Goal: Task Accomplishment & Management: Manage account settings

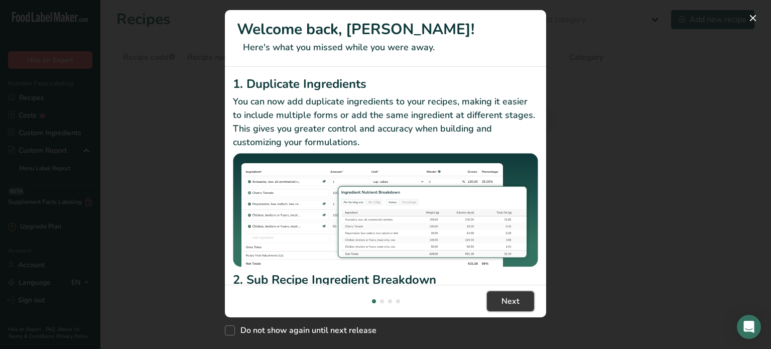
click at [514, 304] on span "Next" at bounding box center [510, 301] width 18 height 12
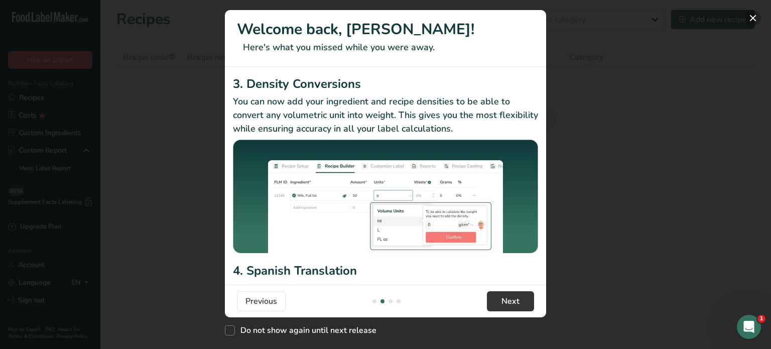
click at [755, 16] on button "New Features" at bounding box center [753, 18] width 16 height 16
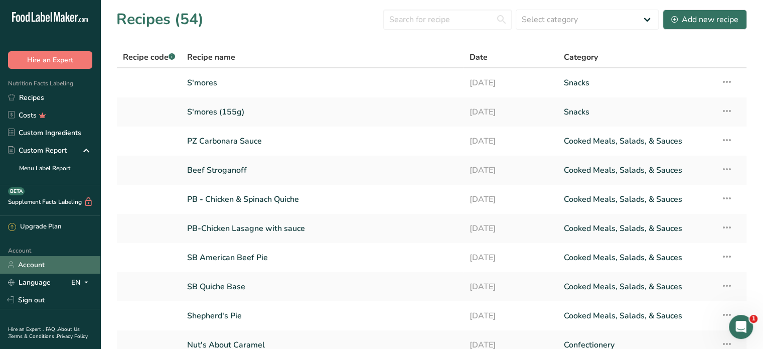
click at [43, 257] on link "Account" at bounding box center [50, 265] width 100 height 18
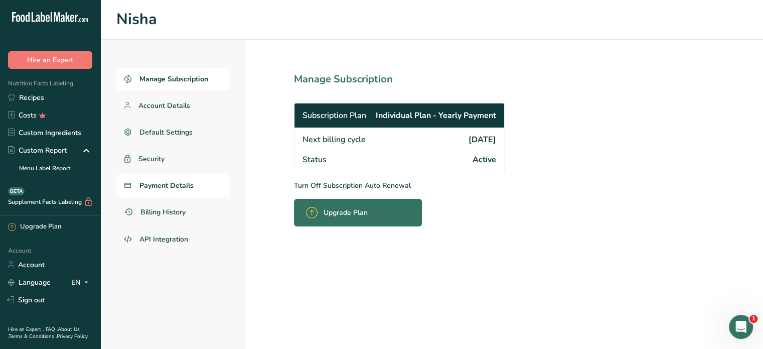
click at [199, 185] on link "Payment Details" at bounding box center [172, 185] width 113 height 23
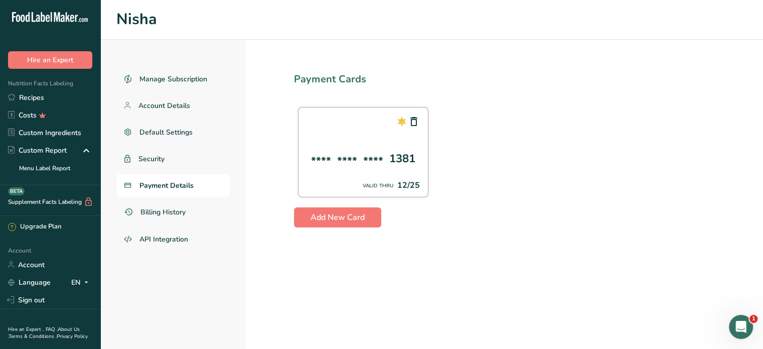
click at [167, 186] on span "Payment Details" at bounding box center [167, 185] width 54 height 11
click at [159, 190] on link "Payment Details" at bounding box center [172, 185] width 113 height 23
click at [158, 212] on span "Billing History" at bounding box center [164, 212] width 47 height 11
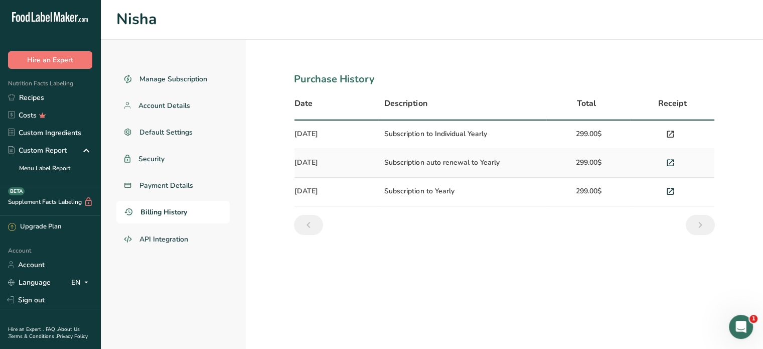
click at [667, 133] on icon at bounding box center [670, 134] width 9 height 14
click at [166, 211] on span "Billing History" at bounding box center [164, 212] width 47 height 11
click at [161, 183] on span "Payment Details" at bounding box center [167, 185] width 54 height 11
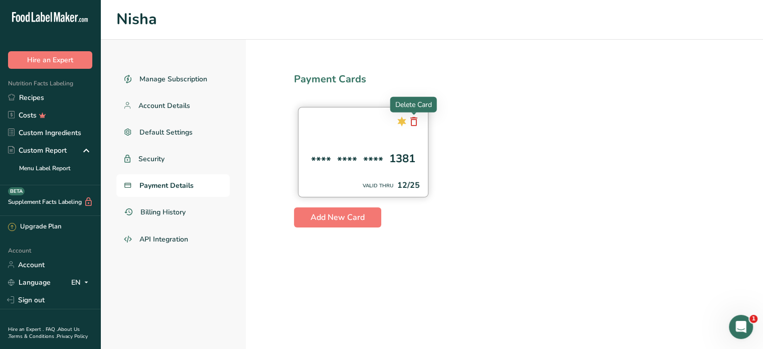
click at [415, 122] on icon at bounding box center [414, 121] width 12 height 18
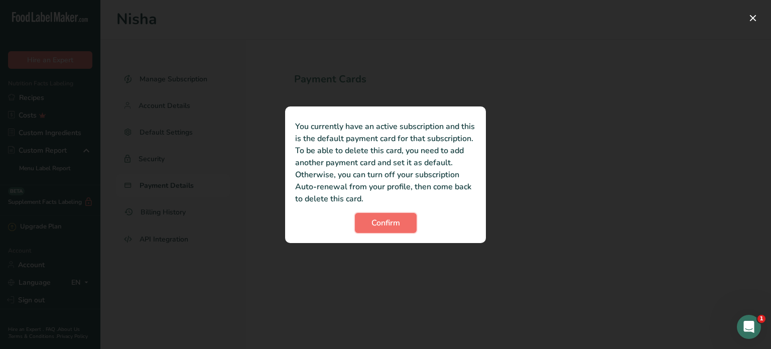
click at [389, 218] on span "Confirm" at bounding box center [385, 223] width 29 height 12
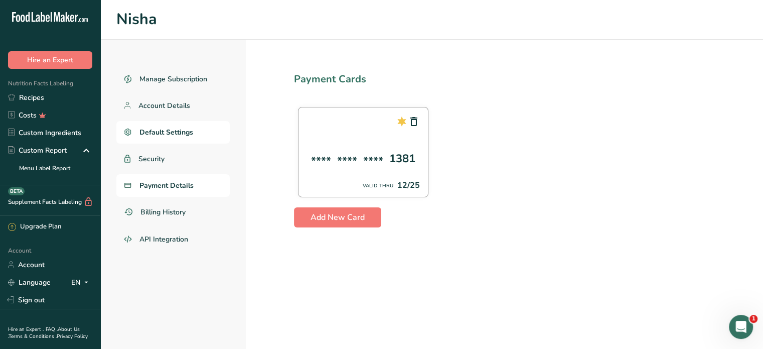
click at [165, 134] on span "Default Settings" at bounding box center [167, 132] width 54 height 11
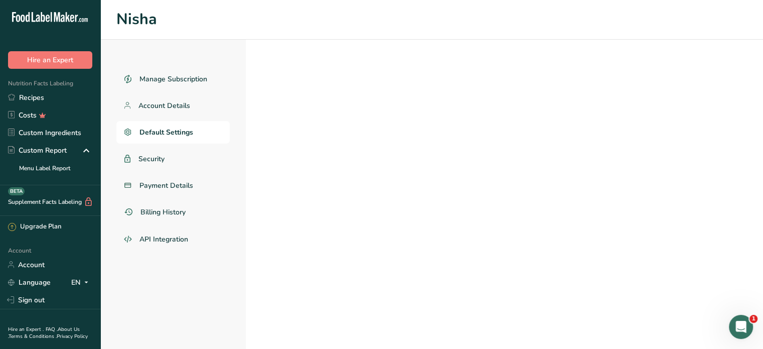
select select "Other"
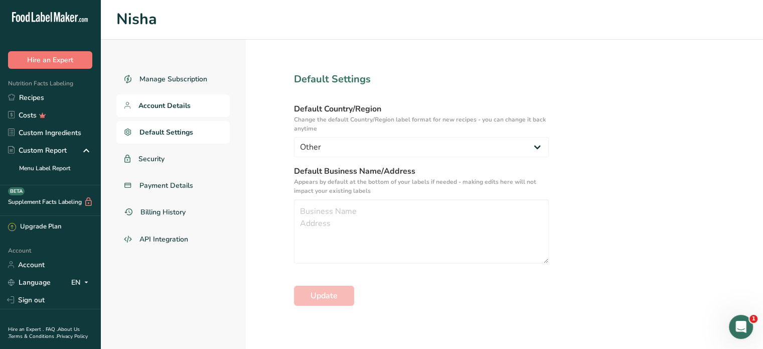
click at [165, 104] on span "Account Details" at bounding box center [165, 105] width 52 height 11
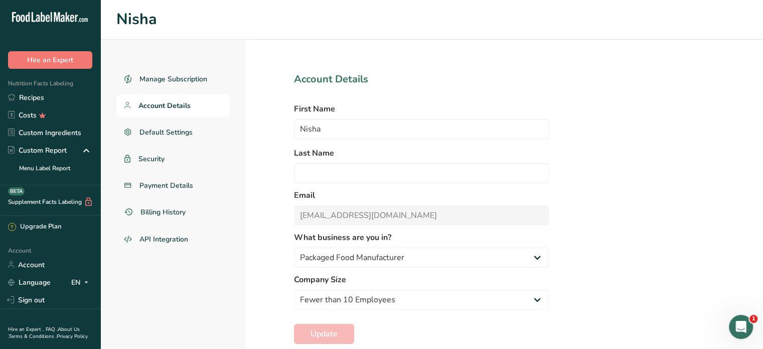
select select "1"
select select "2"
click at [180, 84] on link "Manage Subscription" at bounding box center [172, 79] width 113 height 23
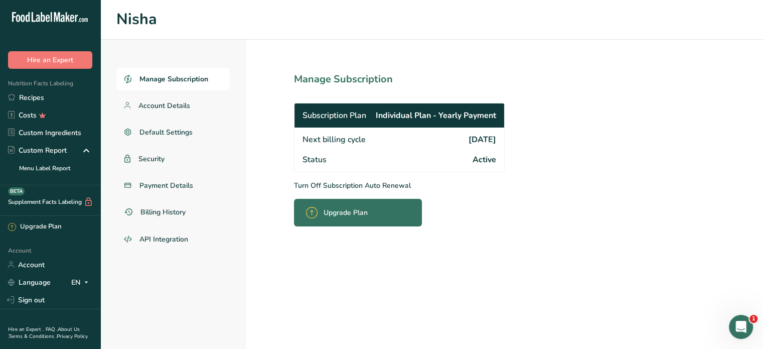
click at [323, 186] on p "Turn Off Subscription Auto Renewal" at bounding box center [421, 185] width 255 height 11
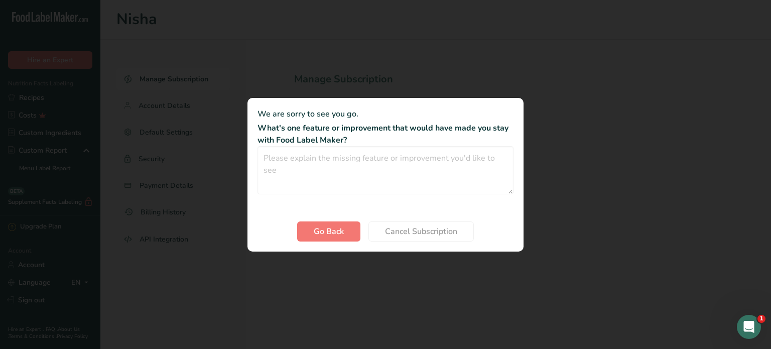
click at [616, 167] on div "Cancel subscription modal" at bounding box center [385, 174] width 771 height 349
click at [326, 228] on span "Go Back" at bounding box center [329, 231] width 30 height 12
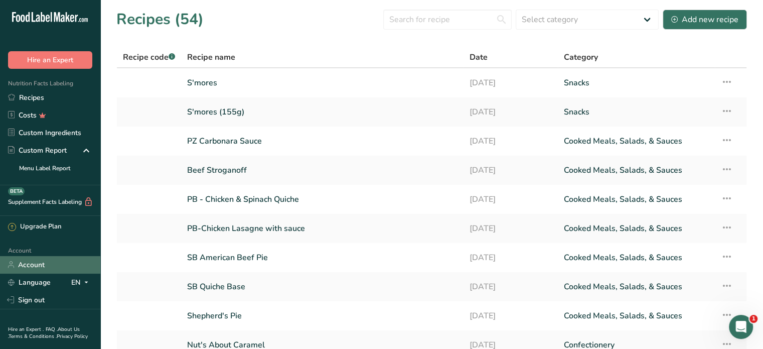
click at [48, 260] on link "Account" at bounding box center [50, 265] width 100 height 18
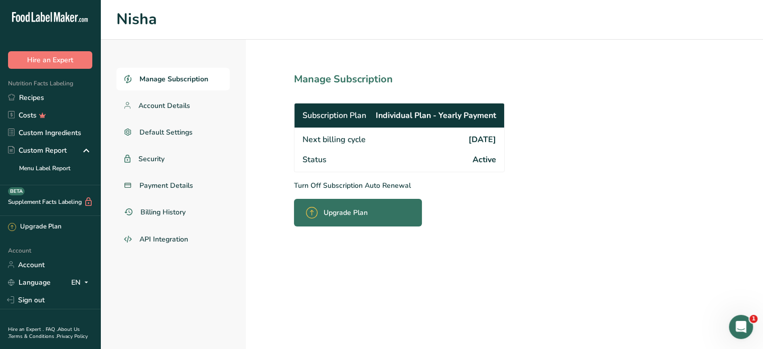
click at [398, 183] on p "Turn Off Subscription Auto Renewal" at bounding box center [421, 185] width 255 height 11
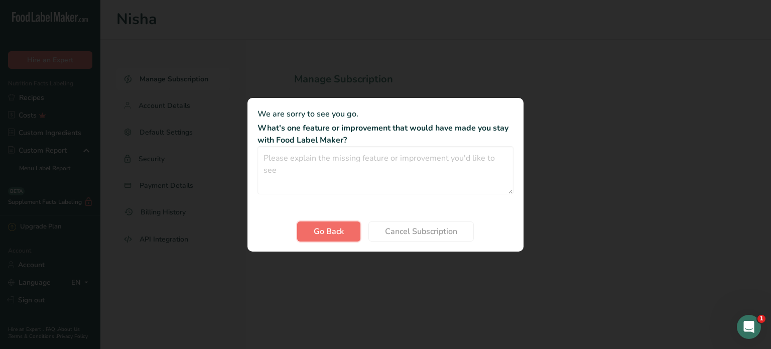
click at [337, 235] on span "Go Back" at bounding box center [329, 231] width 30 height 12
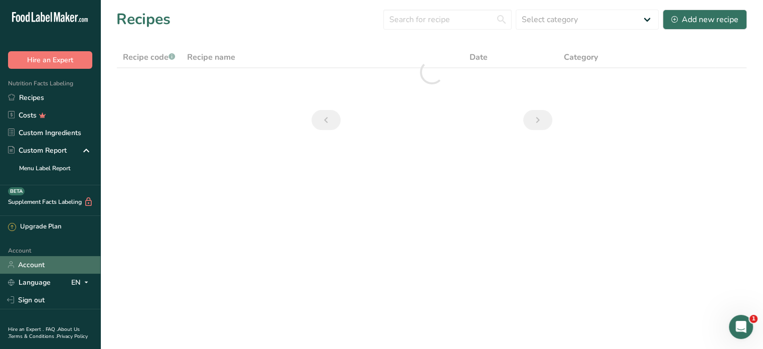
click at [43, 264] on link "Account" at bounding box center [50, 265] width 100 height 18
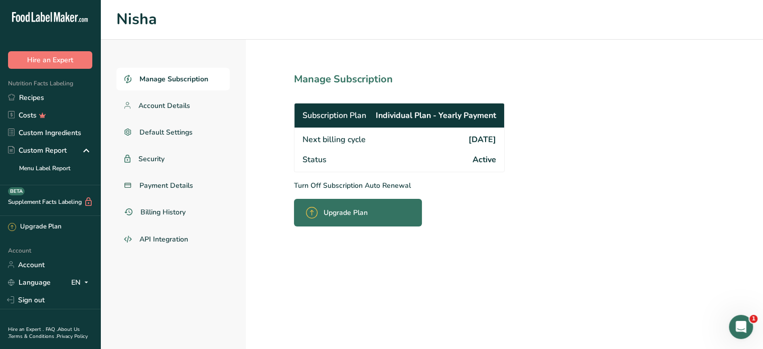
click at [436, 105] on div "Subscription Plan Individual Plan - Yearly Payment" at bounding box center [400, 115] width 210 height 24
click at [439, 114] on span "Individual Plan - Yearly Payment" at bounding box center [436, 115] width 120 height 12
click at [303, 116] on span "Subscription Plan" at bounding box center [335, 115] width 64 height 12
click at [298, 185] on p "Turn Off Subscription Auto Renewal" at bounding box center [421, 185] width 255 height 11
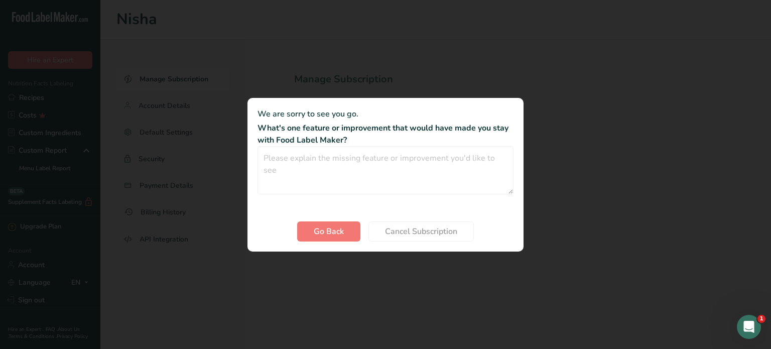
click at [654, 194] on div "Cancel subscription modal" at bounding box center [385, 174] width 771 height 349
click at [342, 236] on span "Go Back" at bounding box center [329, 231] width 30 height 12
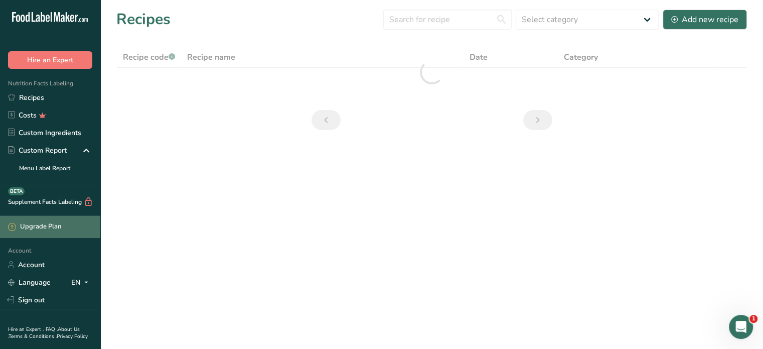
drag, startPoint x: 24, startPoint y: 266, endPoint x: 68, endPoint y: 222, distance: 62.8
click at [24, 266] on link "Account" at bounding box center [50, 265] width 100 height 18
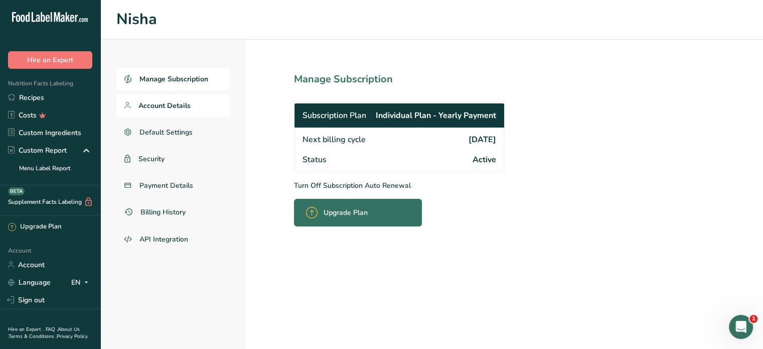
click at [172, 104] on span "Account Details" at bounding box center [165, 105] width 52 height 11
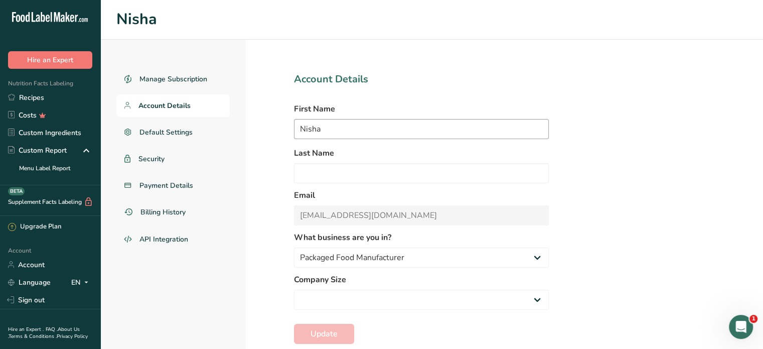
select select "2"
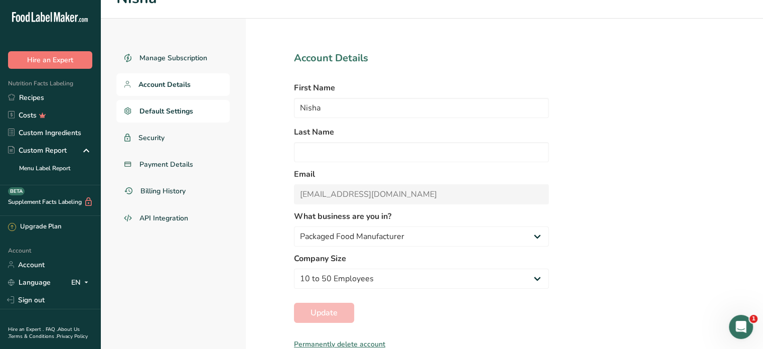
click at [157, 109] on span "Default Settings" at bounding box center [167, 111] width 54 height 11
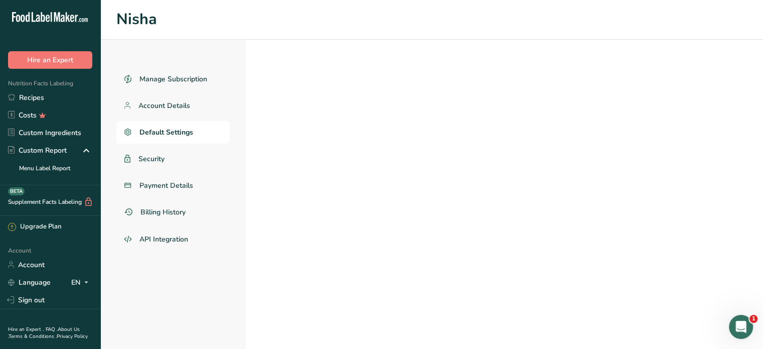
select select "Other"
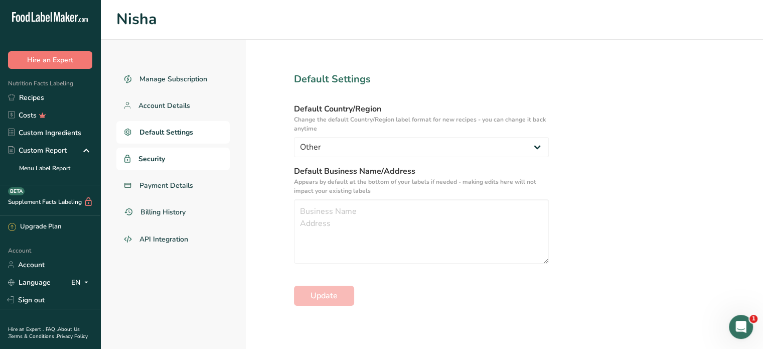
click at [170, 163] on link "Security" at bounding box center [172, 159] width 113 height 23
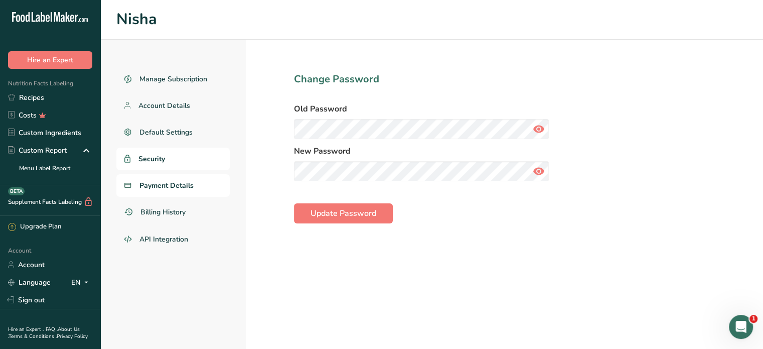
click at [163, 189] on span "Payment Details" at bounding box center [167, 185] width 54 height 11
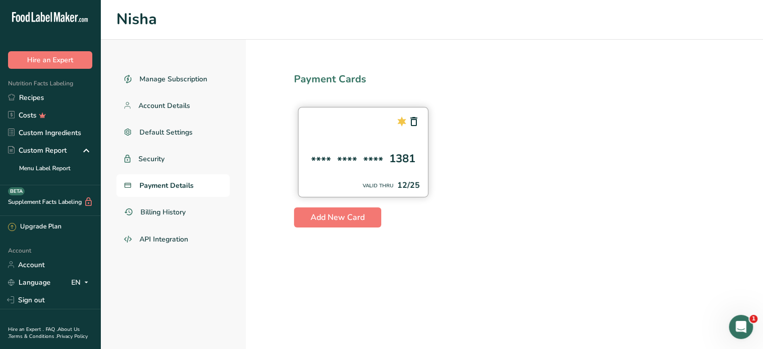
click at [401, 120] on icon at bounding box center [402, 121] width 12 height 18
click at [354, 213] on span "Add New Card" at bounding box center [338, 217] width 54 height 12
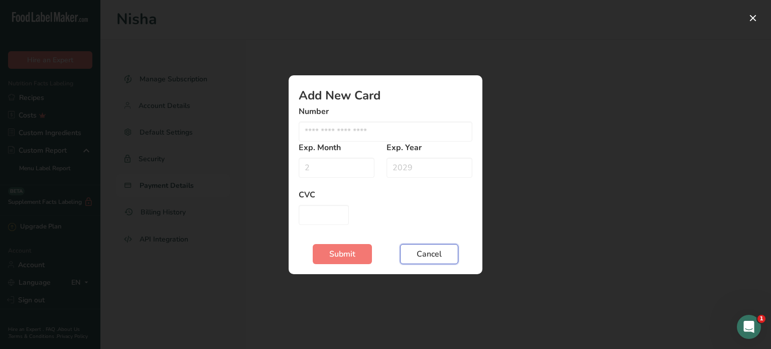
click at [424, 255] on span "Cancel" at bounding box center [429, 254] width 25 height 12
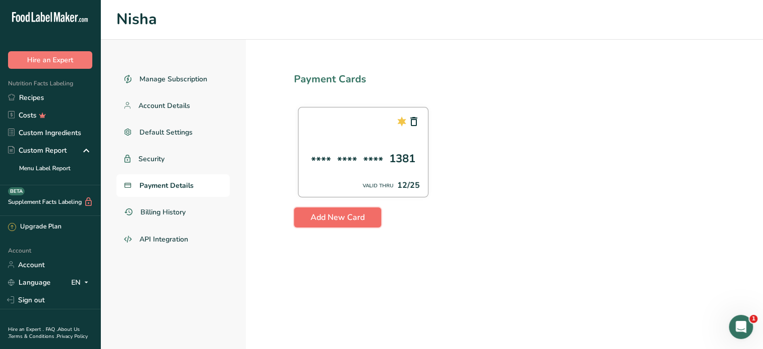
click at [366, 210] on button "Add New Card" at bounding box center [337, 217] width 87 height 20
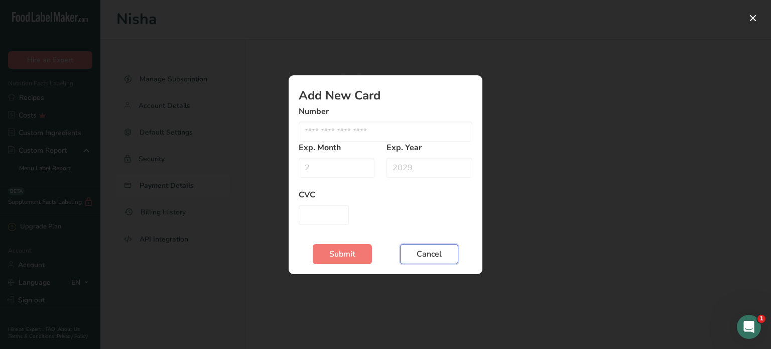
click at [428, 251] on span "Cancel" at bounding box center [429, 254] width 25 height 12
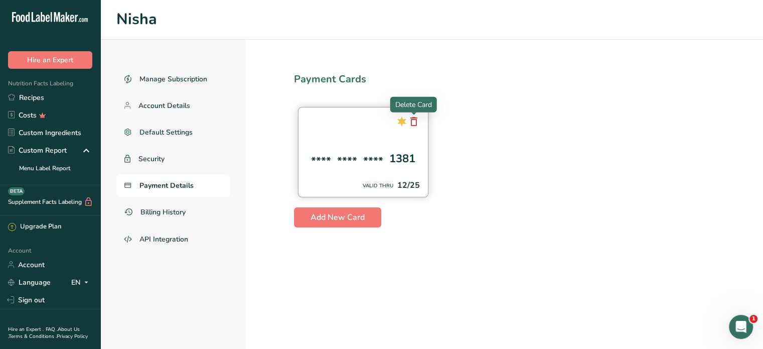
click at [413, 121] on icon at bounding box center [414, 121] width 12 height 18
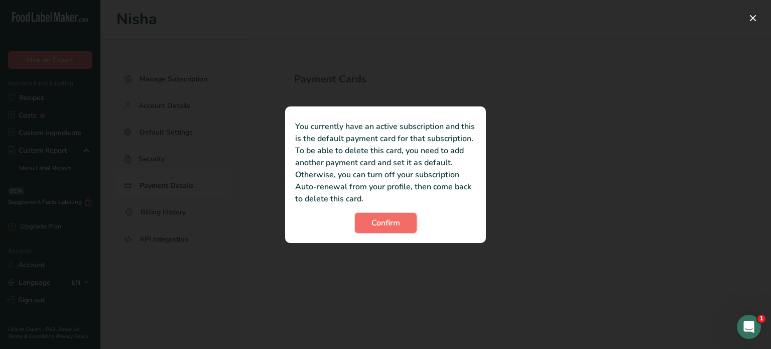
click at [405, 216] on button "Confirm" at bounding box center [386, 223] width 62 height 20
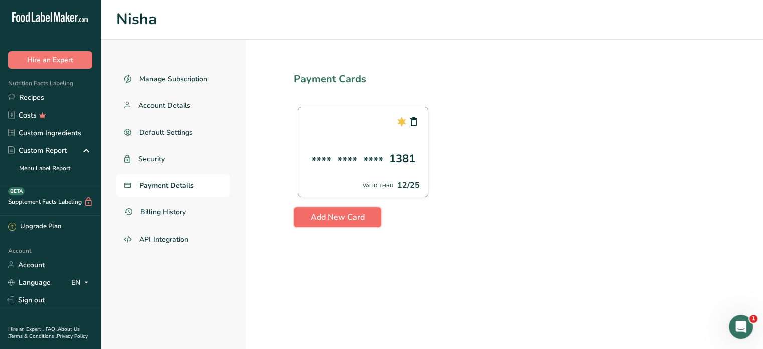
click at [333, 221] on span "Add New Card" at bounding box center [338, 217] width 54 height 12
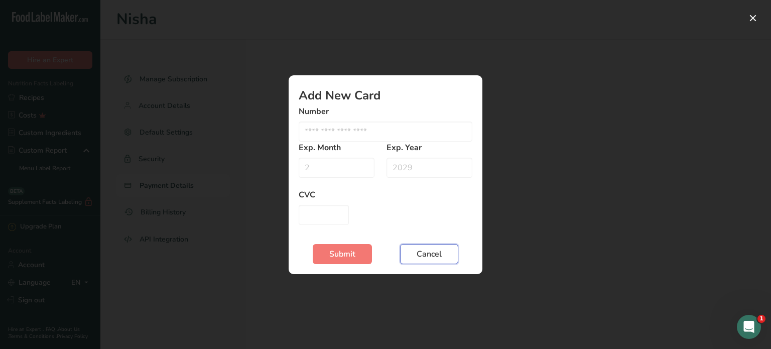
click at [419, 253] on span "Cancel" at bounding box center [429, 254] width 25 height 12
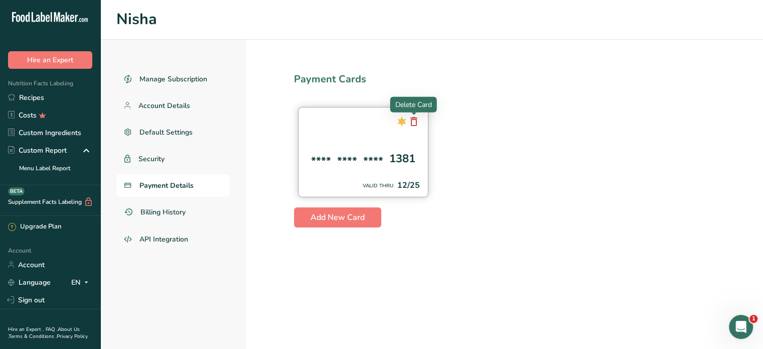
click at [409, 120] on icon at bounding box center [414, 121] width 12 height 18
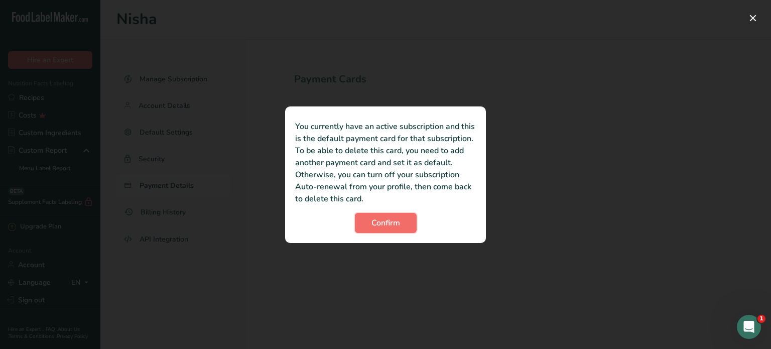
click at [403, 220] on button "Confirm" at bounding box center [386, 223] width 62 height 20
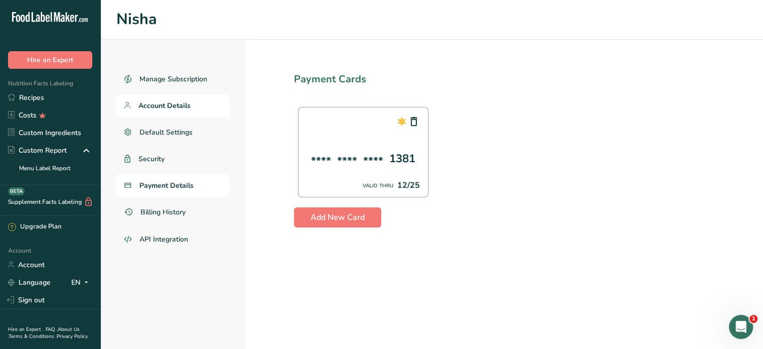
drag, startPoint x: 174, startPoint y: 105, endPoint x: 196, endPoint y: 94, distance: 25.1
click at [174, 105] on span "Account Details" at bounding box center [165, 105] width 52 height 11
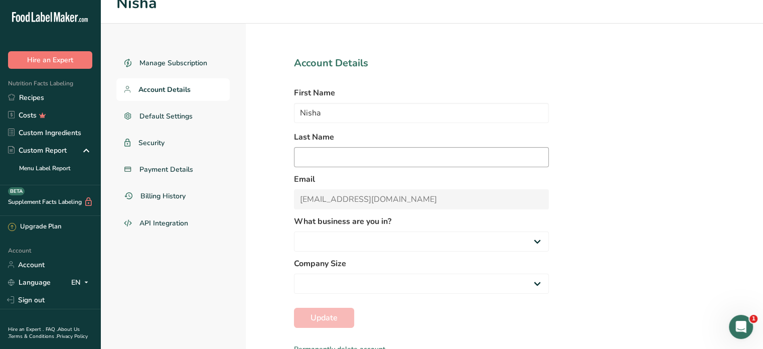
select select "1"
select select "2"
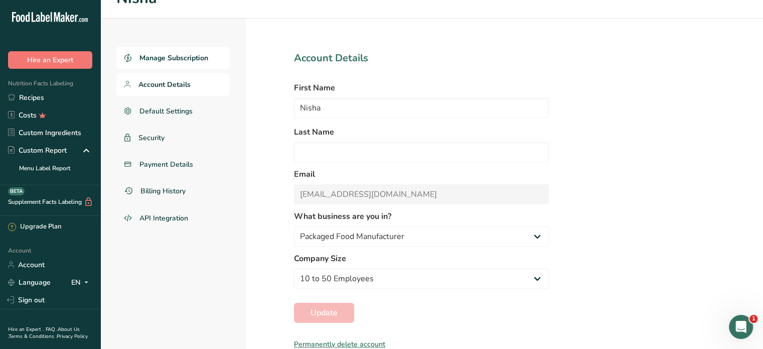
click at [175, 56] on span "Manage Subscription" at bounding box center [174, 58] width 69 height 11
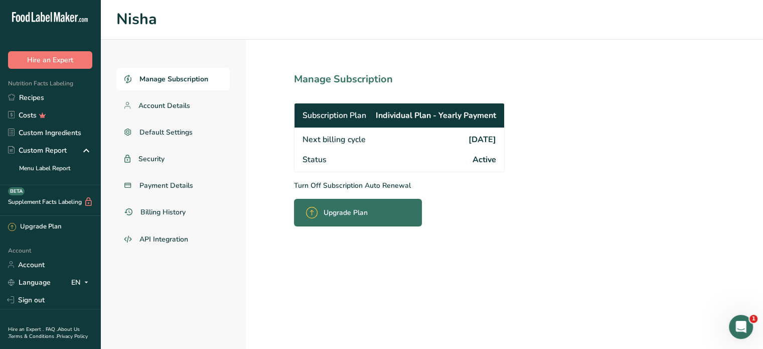
click at [457, 162] on div "Status Active" at bounding box center [400, 161] width 210 height 22
click at [476, 159] on span "Active" at bounding box center [485, 160] width 24 height 12
click at [481, 134] on span "2026-08-16" at bounding box center [483, 139] width 28 height 12
click at [296, 184] on p "Turn Off Subscription Auto Renewal" at bounding box center [421, 185] width 255 height 11
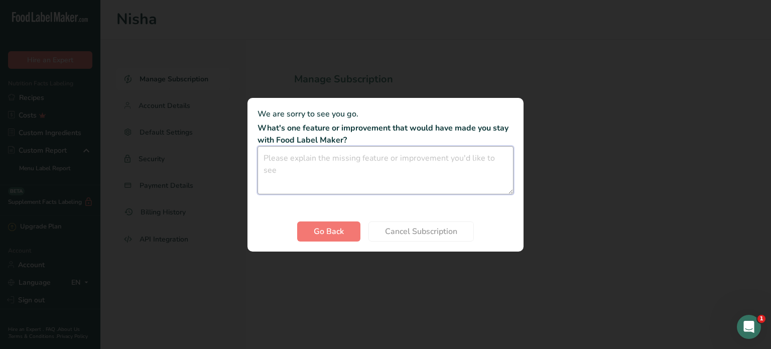
click at [388, 155] on textarea "Cancel subscription modal" at bounding box center [385, 170] width 256 height 48
type textarea "none"
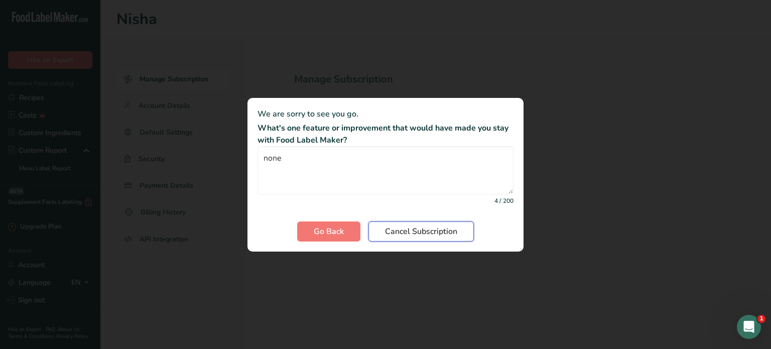
click at [437, 228] on span "Cancel Subscription" at bounding box center [421, 231] width 72 height 12
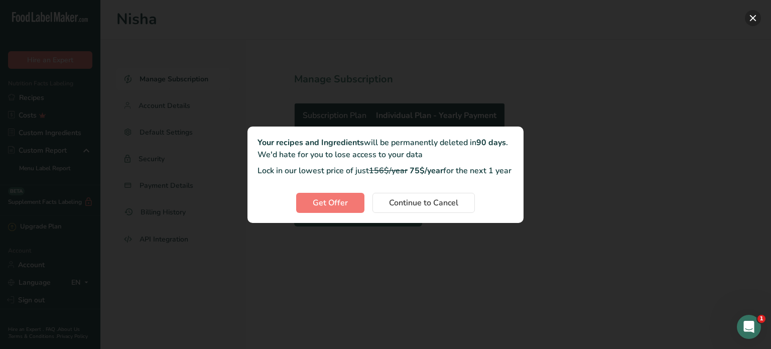
click at [756, 13] on button "Cancel subscription modal" at bounding box center [753, 18] width 16 height 16
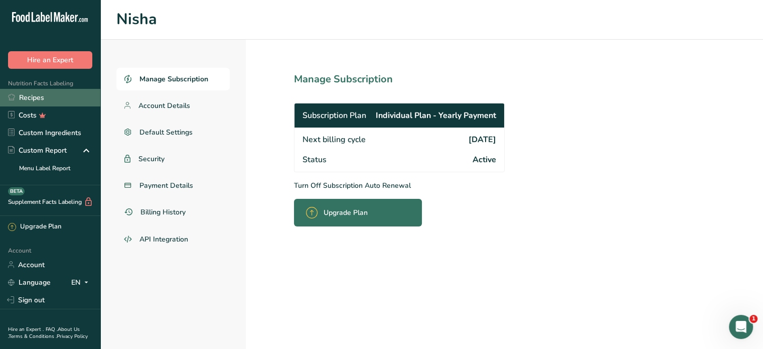
click at [17, 103] on link "Recipes" at bounding box center [50, 98] width 100 height 18
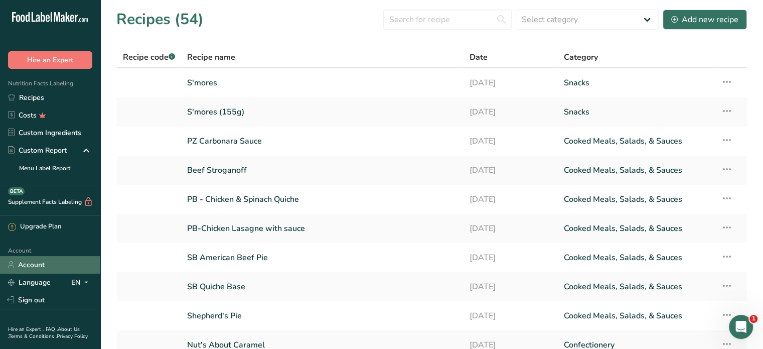
click at [38, 257] on link "Account" at bounding box center [50, 265] width 100 height 18
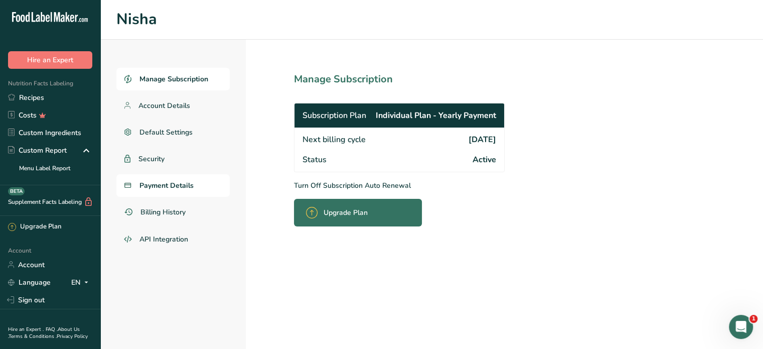
click at [174, 186] on span "Payment Details" at bounding box center [167, 185] width 54 height 11
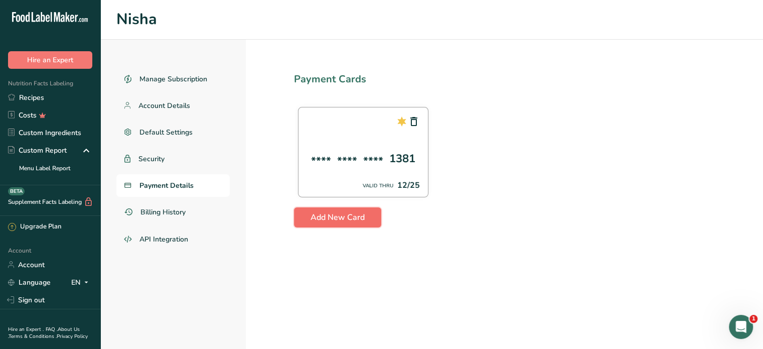
click at [335, 213] on span "Add New Card" at bounding box center [338, 217] width 54 height 12
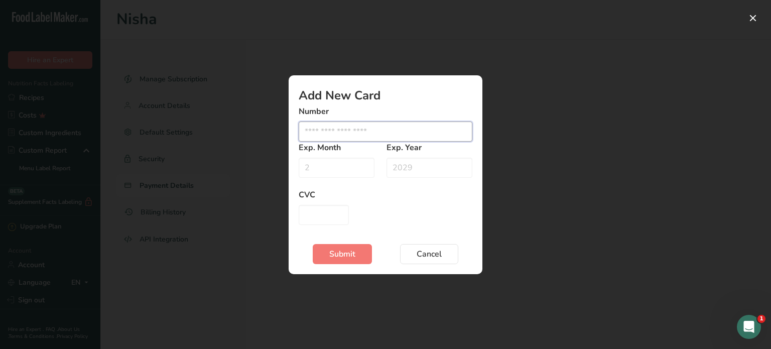
click at [322, 128] on input "Edit card modal" at bounding box center [386, 131] width 174 height 20
type input "1111222233334444"
click at [322, 165] on input "Edit card modal" at bounding box center [337, 168] width 76 height 20
type input "1"
click at [397, 165] on input "Edit card modal" at bounding box center [429, 168] width 86 height 20
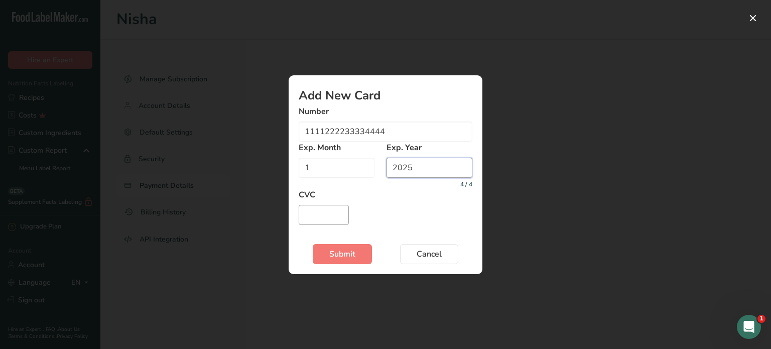
type input "2025"
click at [343, 216] on input "Edit card modal" at bounding box center [324, 215] width 50 height 20
type input "111"
click at [359, 252] on button "Submit" at bounding box center [342, 254] width 59 height 20
click at [759, 16] on button "Edit card modal" at bounding box center [753, 18] width 16 height 16
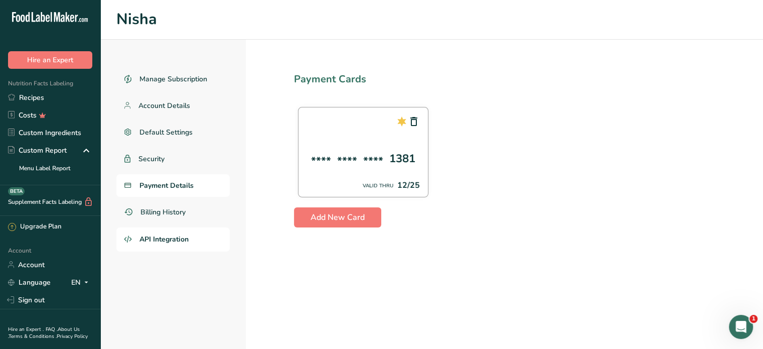
click at [193, 236] on link "API Integration" at bounding box center [172, 239] width 113 height 24
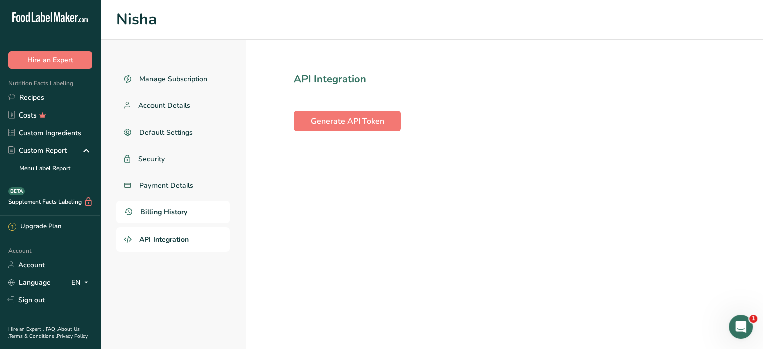
click at [164, 214] on span "Billing History" at bounding box center [164, 212] width 47 height 11
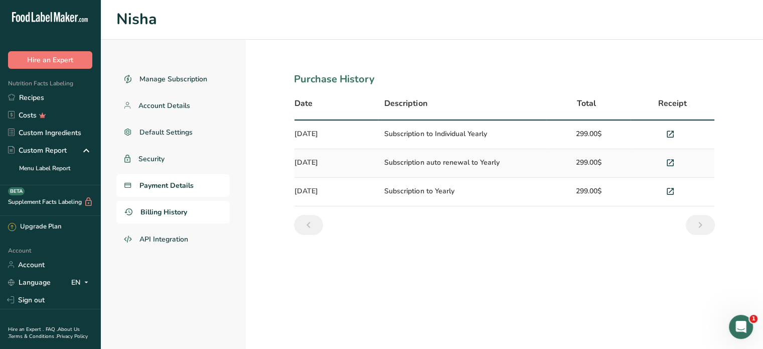
click at [164, 183] on span "Payment Details" at bounding box center [167, 185] width 54 height 11
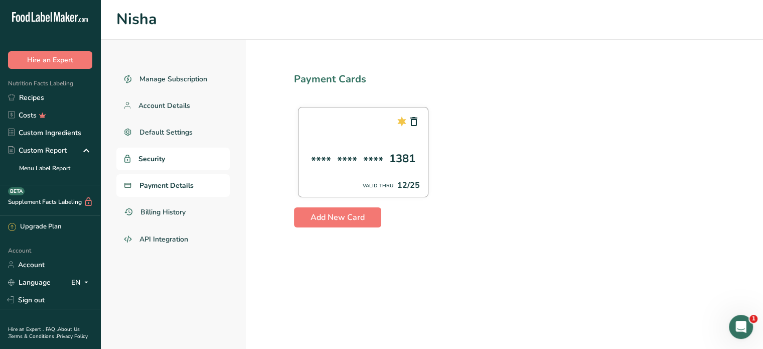
click at [163, 160] on span "Security" at bounding box center [152, 159] width 27 height 11
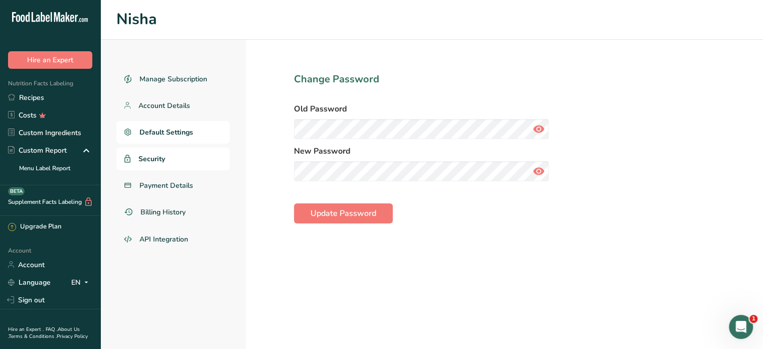
click at [179, 127] on span "Default Settings" at bounding box center [167, 132] width 54 height 11
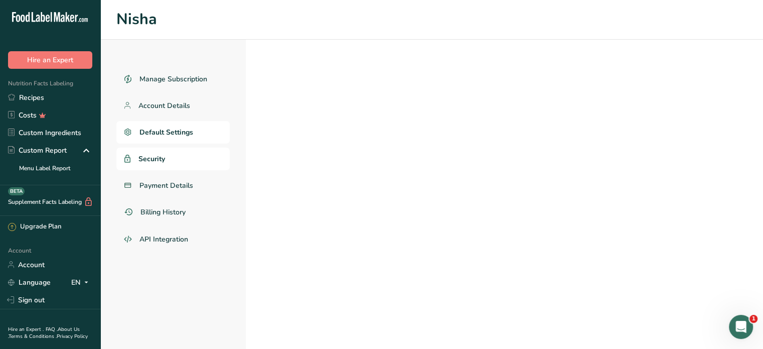
select select "Other"
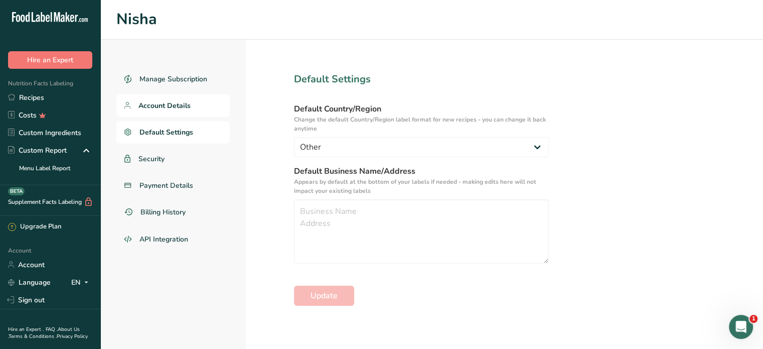
click at [173, 108] on span "Account Details" at bounding box center [165, 105] width 52 height 11
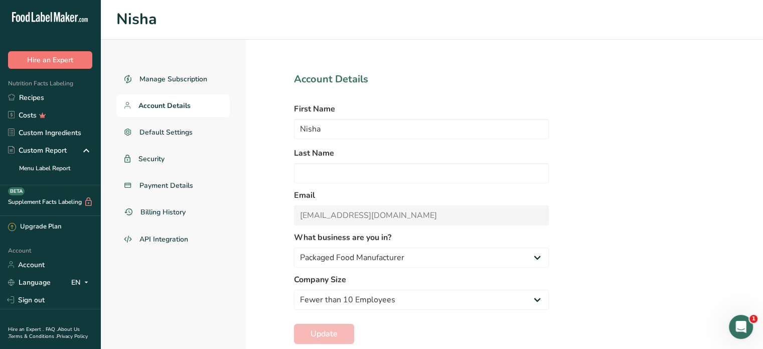
select select "2"
click at [205, 81] on span "Manage Subscription" at bounding box center [174, 79] width 68 height 11
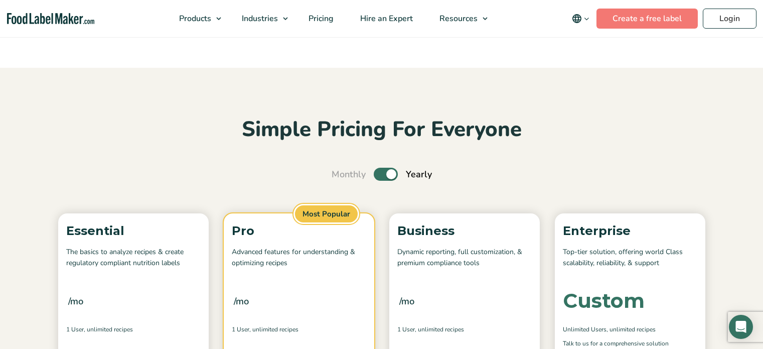
scroll to position [151, 0]
